Goal: Task Accomplishment & Management: Use online tool/utility

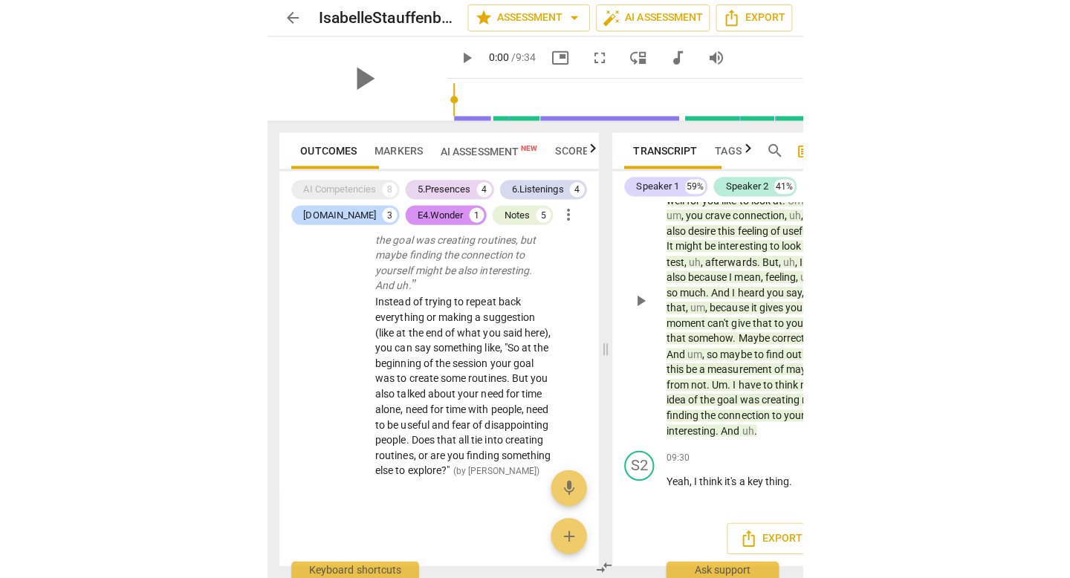
scroll to position [2154, 0]
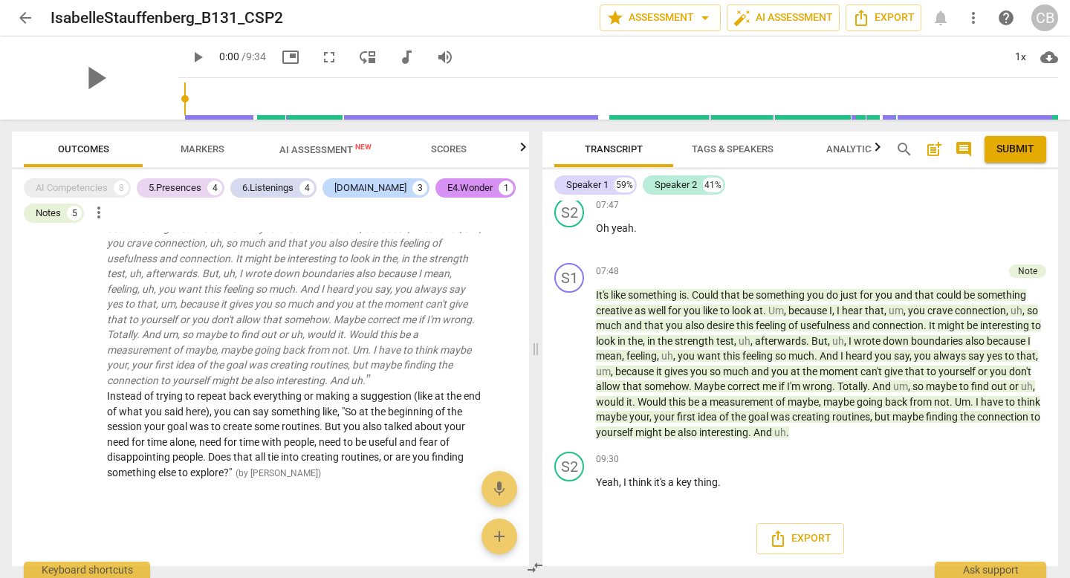
click at [571, 181] on span "play_arrow" at bounding box center [570, 172] width 18 height 18
click at [568, 373] on span "pause" at bounding box center [570, 364] width 18 height 18
type input "471"
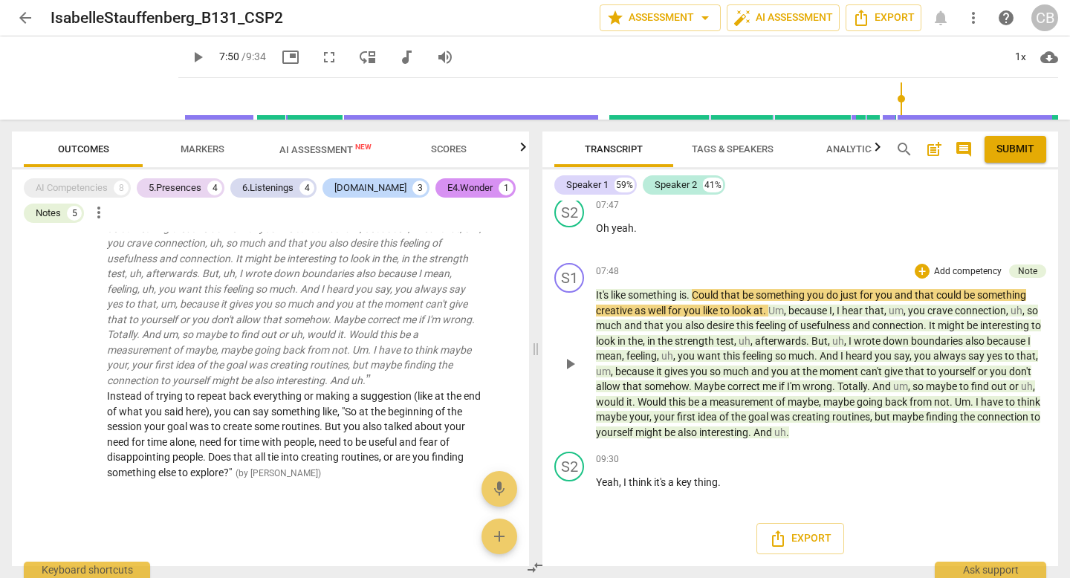
scroll to position [2278, 0]
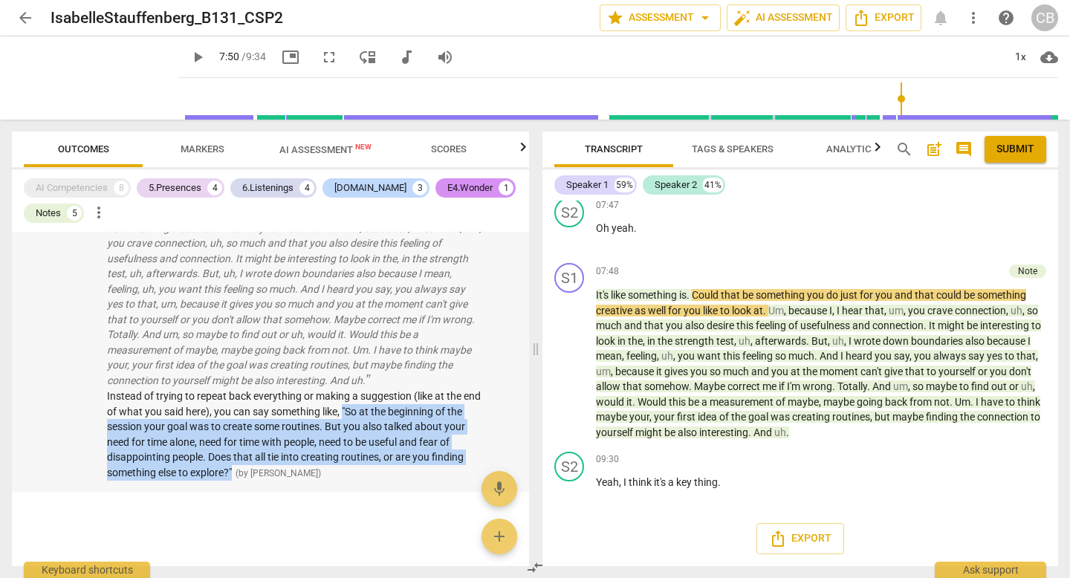
drag, startPoint x: 198, startPoint y: 387, endPoint x: 480, endPoint y: 461, distance: 291.7
click at [480, 461] on div "Note It's like something is. Could that be something you do just for you and th…" at bounding box center [270, 342] width 517 height 299
copy span ""So at the beginning of the session your goal was to create some routines. But …"
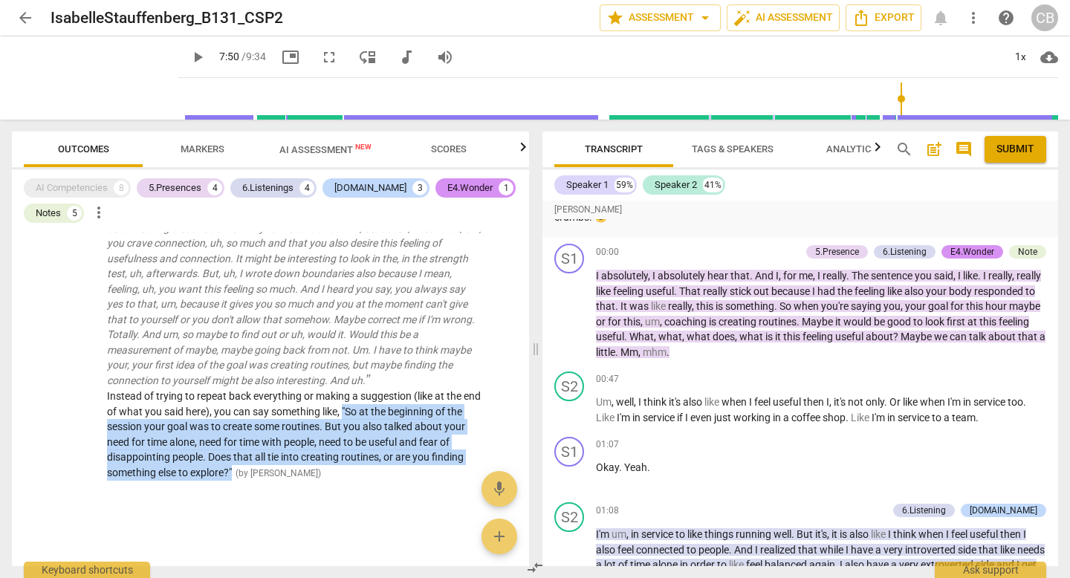
scroll to position [0, 0]
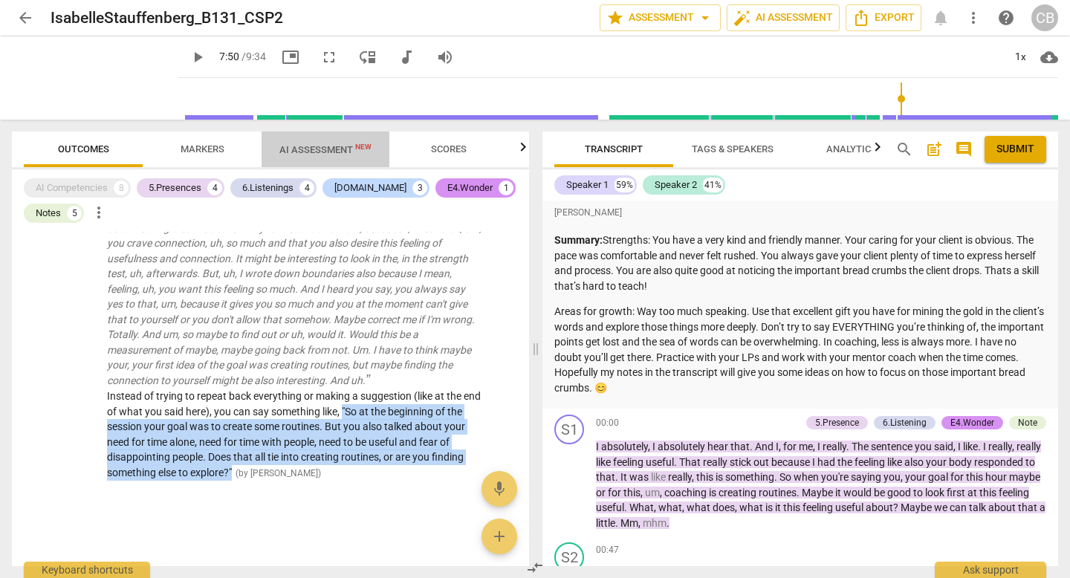
click at [343, 146] on span "AI Assessment New" at bounding box center [325, 149] width 92 height 11
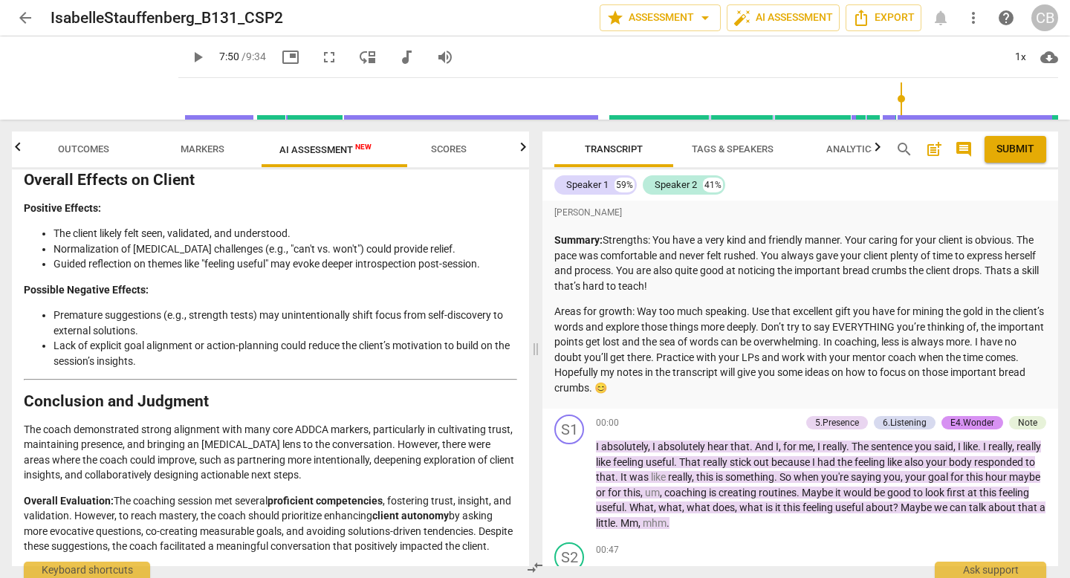
scroll to position [4249, 0]
click at [22, 19] on span "arrow_back" at bounding box center [25, 18] width 18 height 18
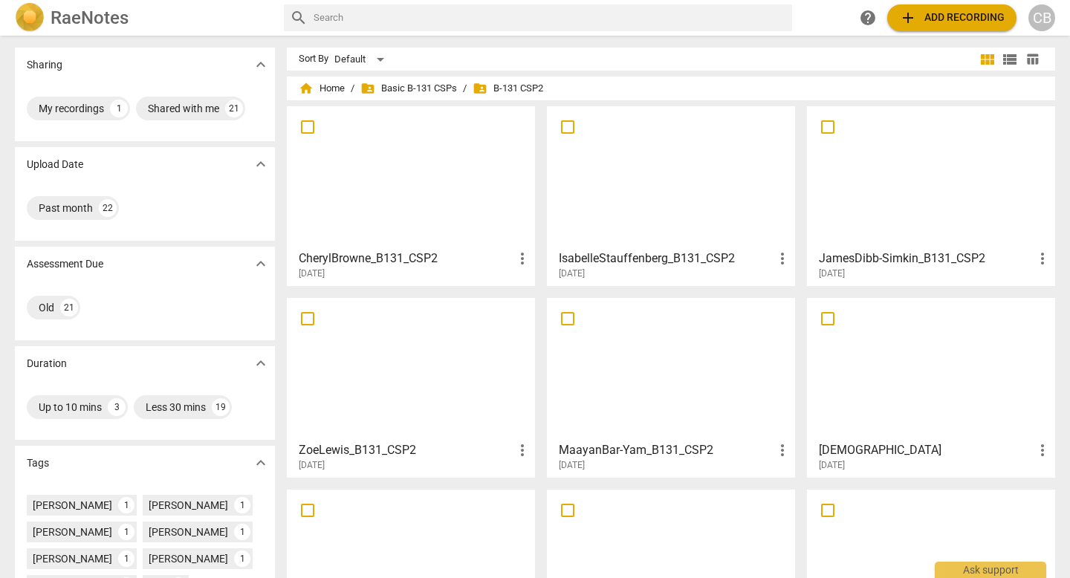
click at [394, 160] on div at bounding box center [411, 176] width 238 height 131
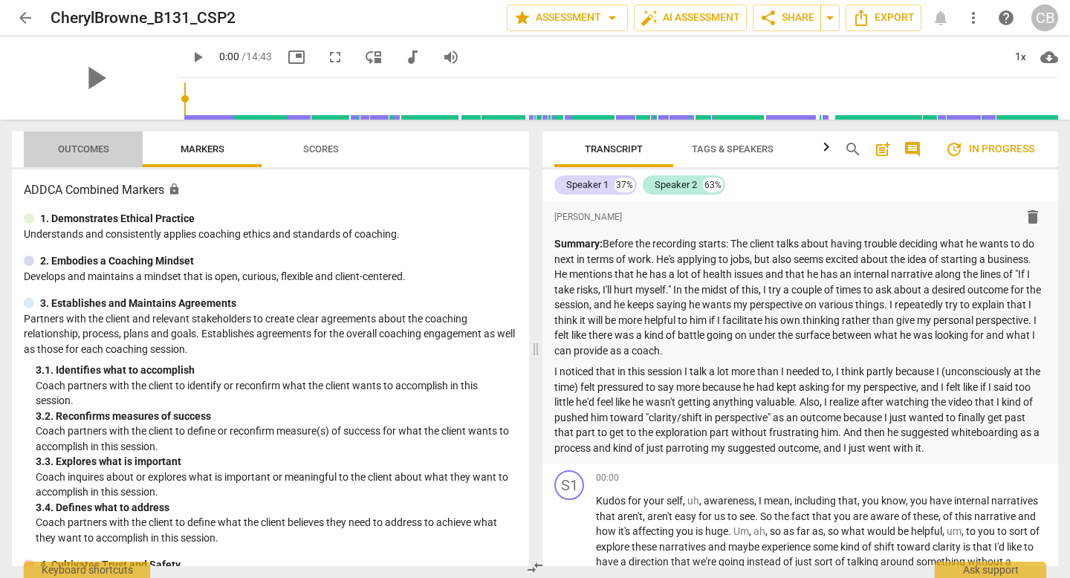
click at [99, 152] on span "Outcomes" at bounding box center [83, 148] width 51 height 11
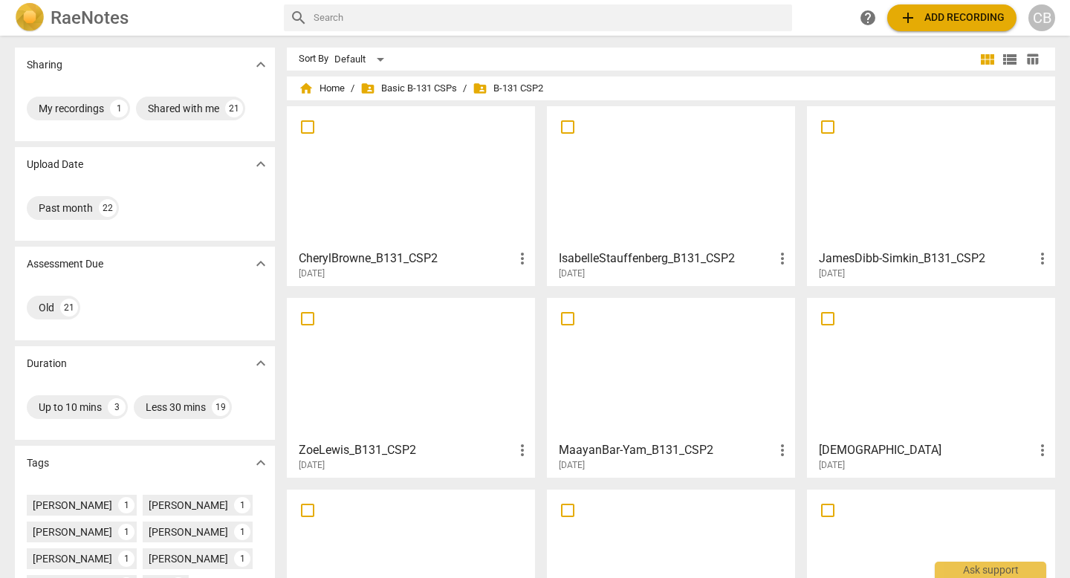
click at [881, 192] on div at bounding box center [931, 176] width 238 height 131
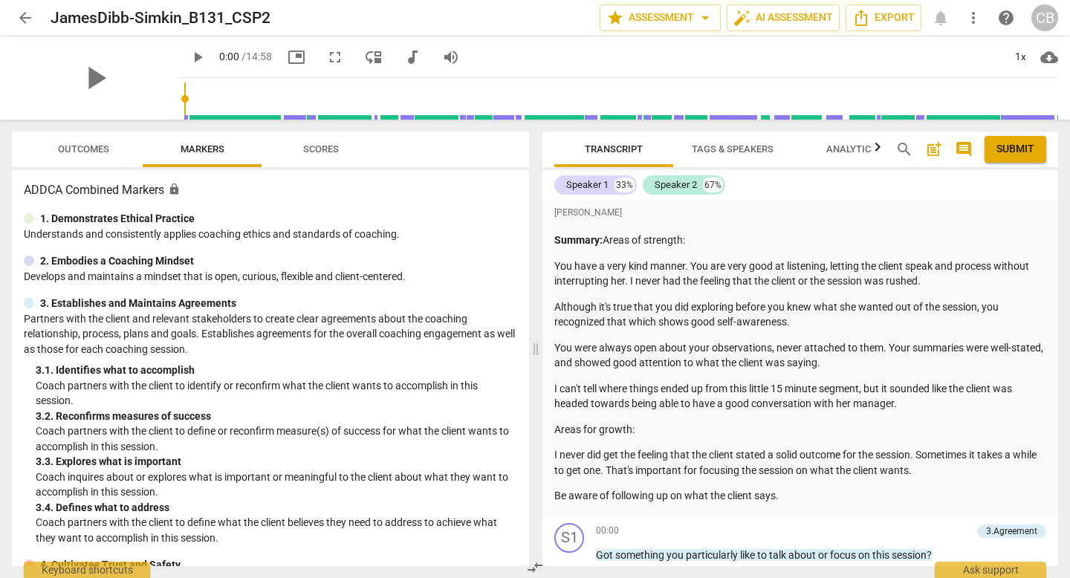
click at [94, 150] on span "Outcomes" at bounding box center [83, 148] width 51 height 11
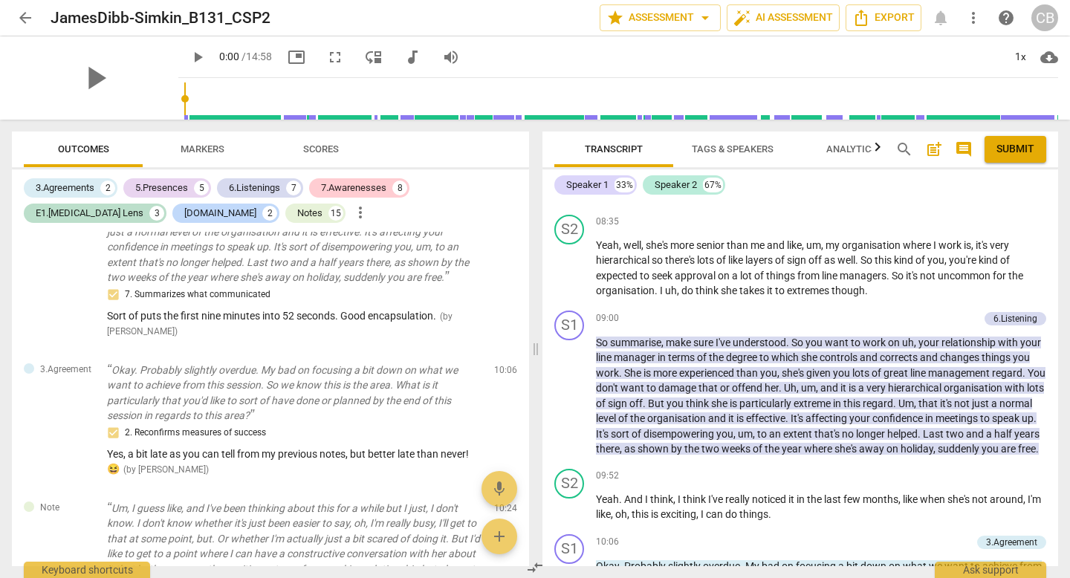
scroll to position [3377, 0]
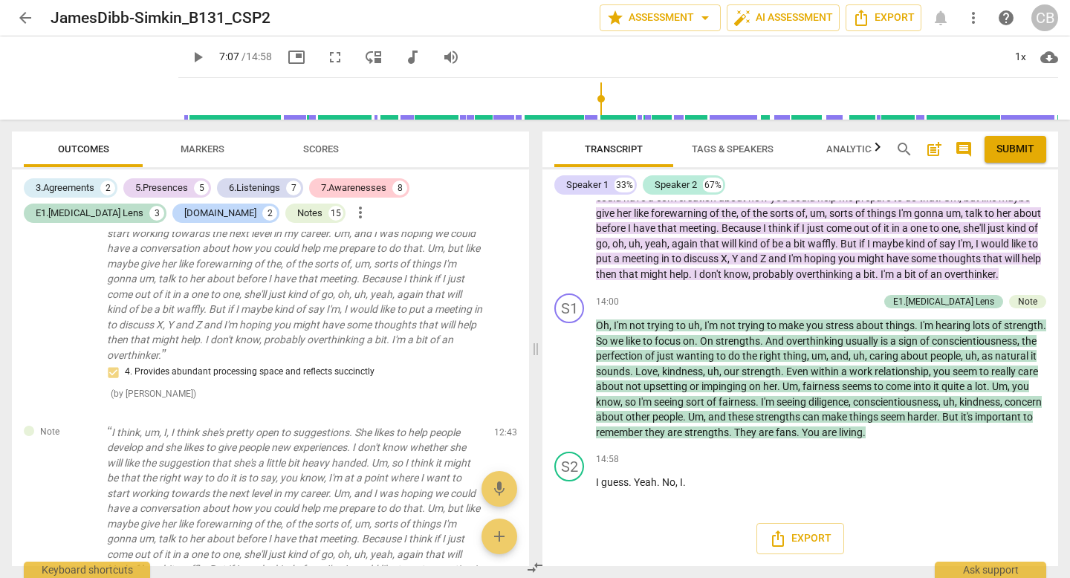
scroll to position [4141, 0]
type input "678"
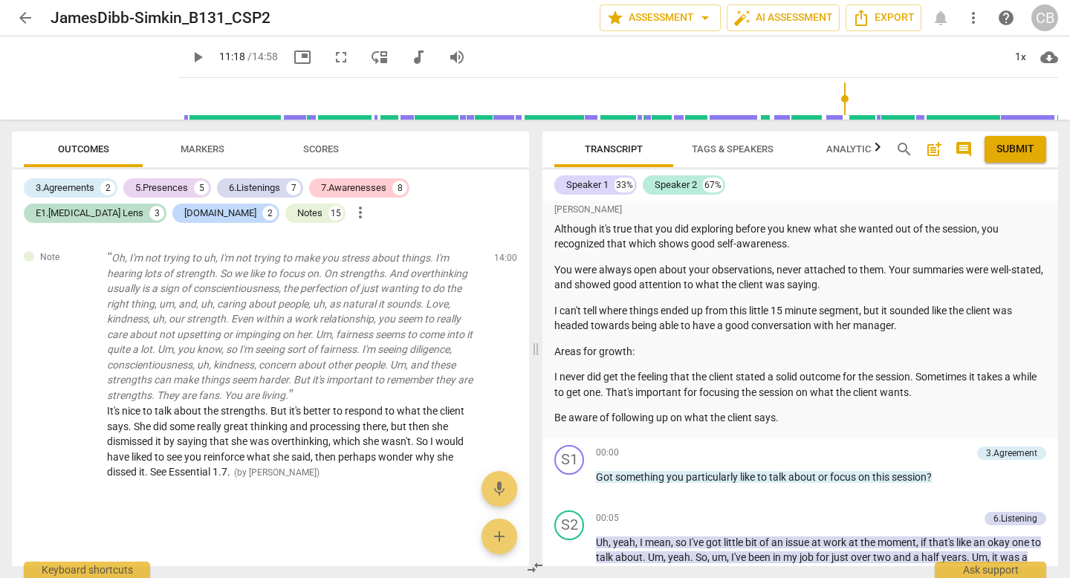
scroll to position [0, 0]
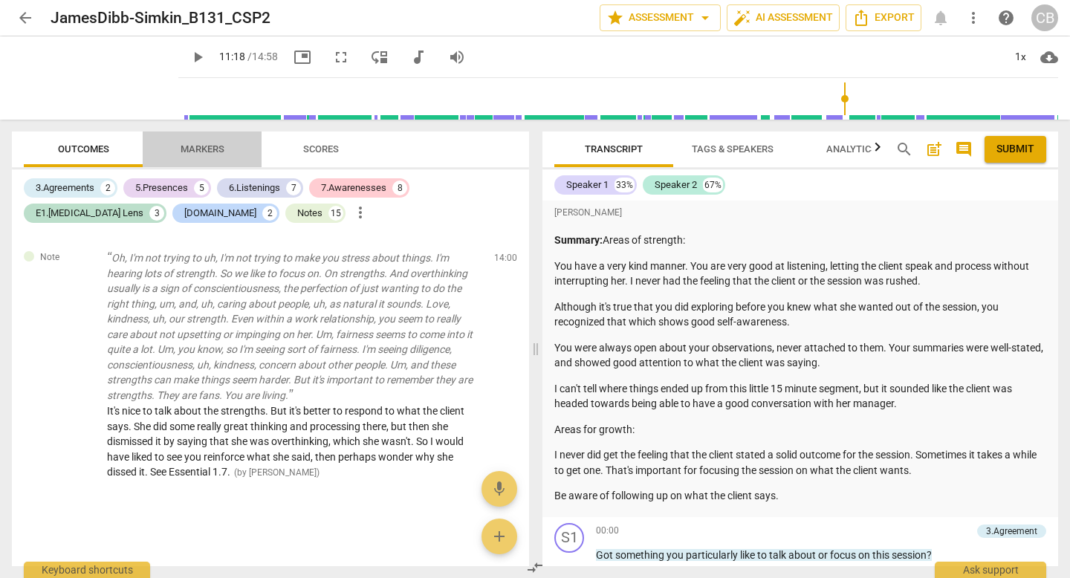
click at [212, 146] on span "Markers" at bounding box center [203, 148] width 44 height 11
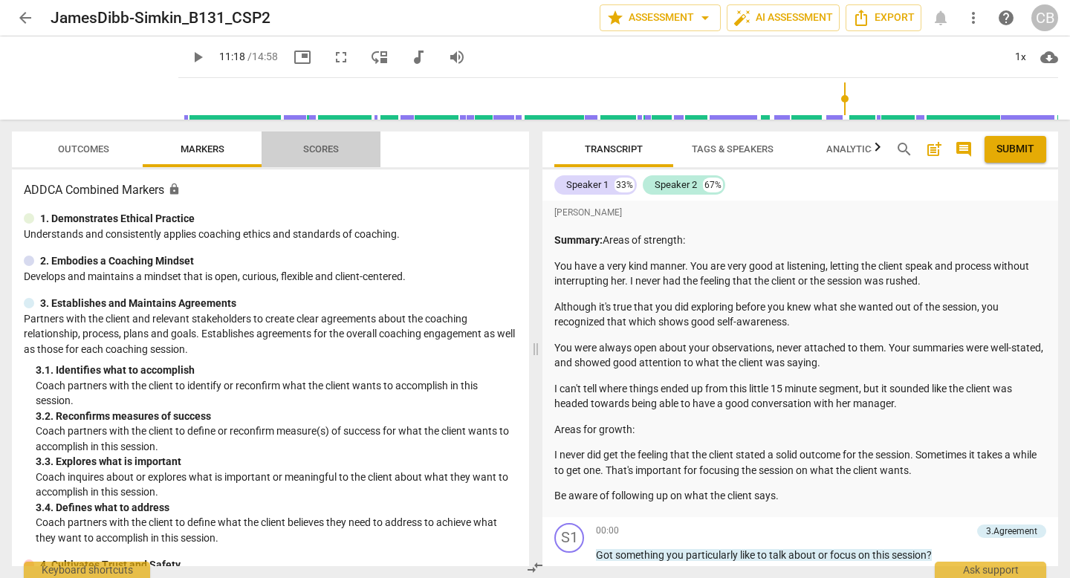
click at [315, 148] on span "Scores" at bounding box center [321, 148] width 36 height 11
